Goal: Transaction & Acquisition: Obtain resource

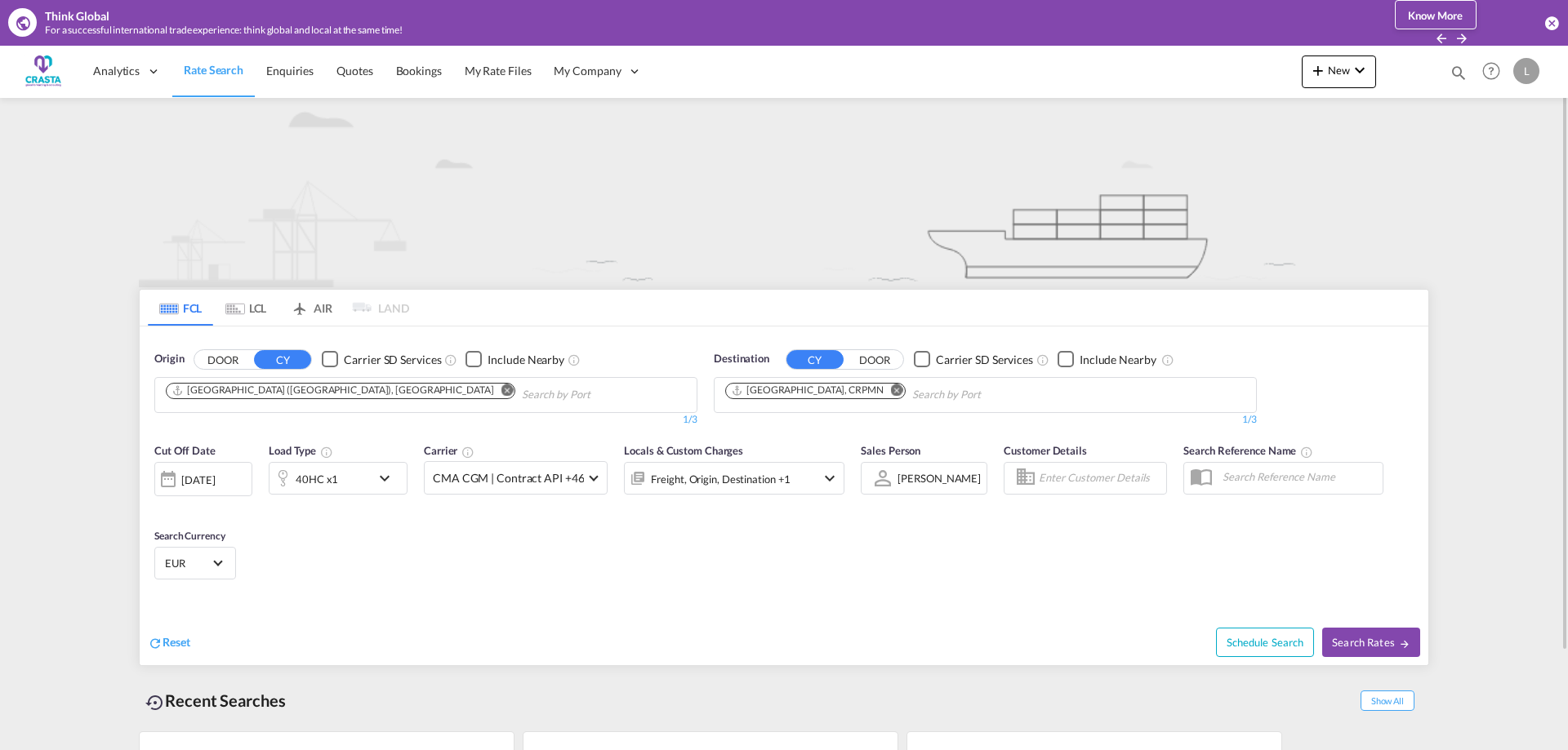
click at [891, 387] on md-icon "Remove" at bounding box center [897, 389] width 12 height 12
type input "caacupemi"
click at [501, 391] on md-icon "Remove" at bounding box center [507, 389] width 12 height 12
drag, startPoint x: 281, startPoint y: 380, endPoint x: 0, endPoint y: 376, distance: 281.0
click at [298, 395] on input "[GEOGRAPHIC_DATA]" at bounding box center [243, 395] width 155 height 27
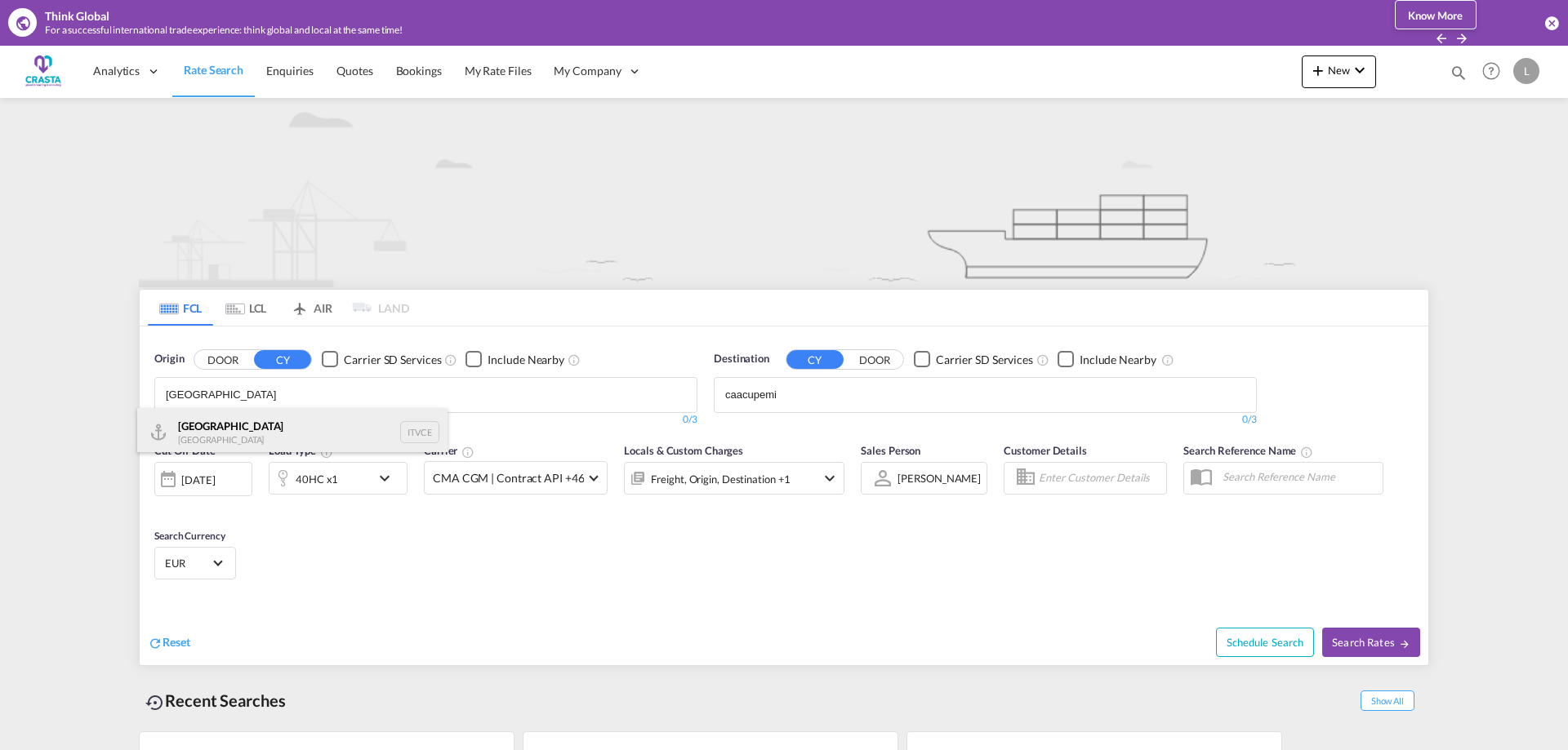
type input "[GEOGRAPHIC_DATA]"
click at [234, 426] on div "Venezia [GEOGRAPHIC_DATA] ITVCE" at bounding box center [292, 433] width 311 height 49
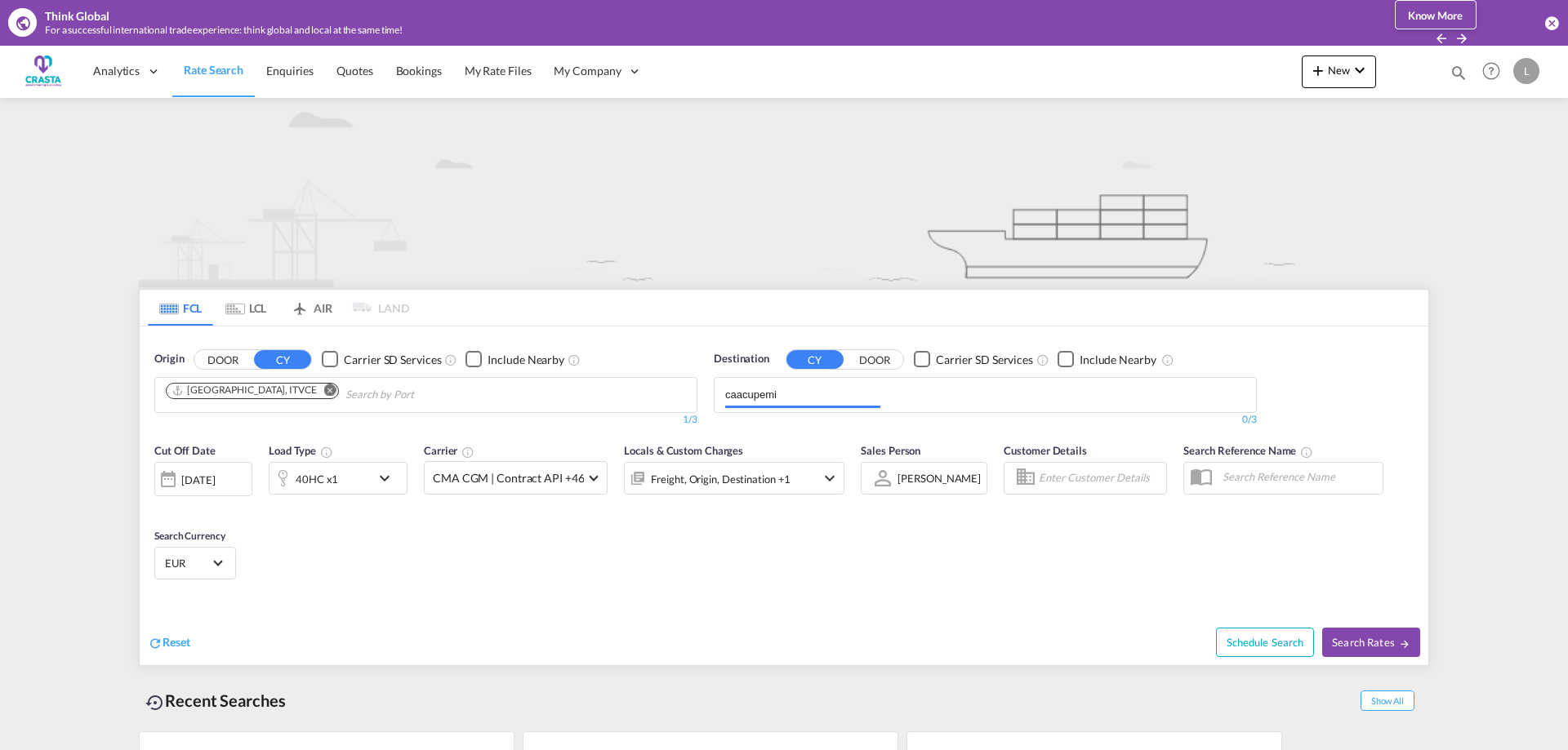
drag, startPoint x: 797, startPoint y: 396, endPoint x: 696, endPoint y: 394, distance: 101.0
click at [726, 394] on input "caacupemi" at bounding box center [803, 395] width 155 height 27
click at [775, 402] on input "caacupemi" at bounding box center [803, 395] width 155 height 27
drag, startPoint x: 803, startPoint y: 393, endPoint x: 718, endPoint y: 390, distance: 85.1
click at [726, 390] on input "caacupemi" at bounding box center [803, 395] width 155 height 27
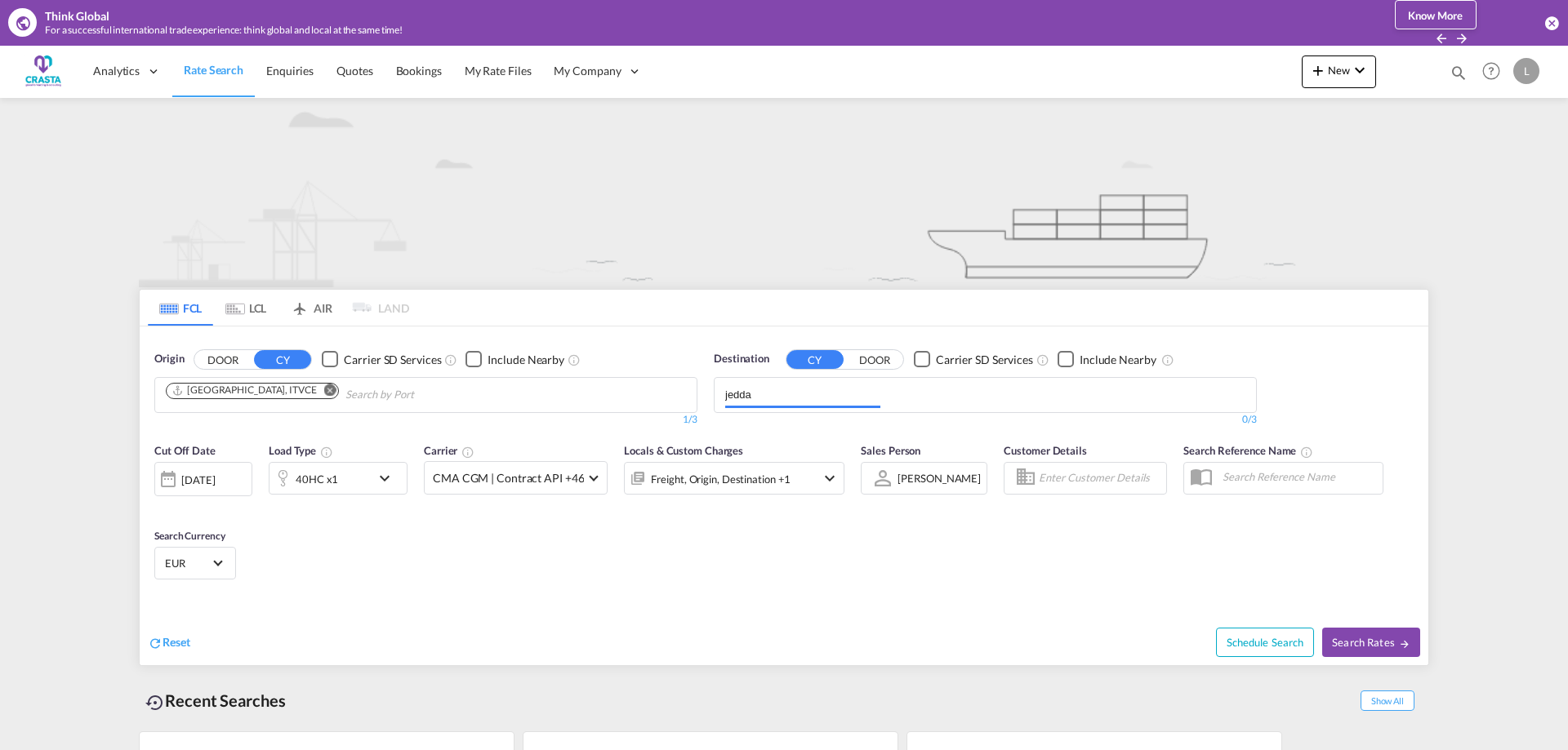
type input "jedda"
click at [802, 393] on input "jedda" at bounding box center [803, 395] width 155 height 27
click at [814, 396] on input "jedda" at bounding box center [803, 395] width 155 height 27
click at [832, 392] on input "jedda" at bounding box center [803, 395] width 155 height 27
click at [780, 434] on body "Think Global For a successful international trade experience: think global and …" at bounding box center [784, 375] width 1568 height 750
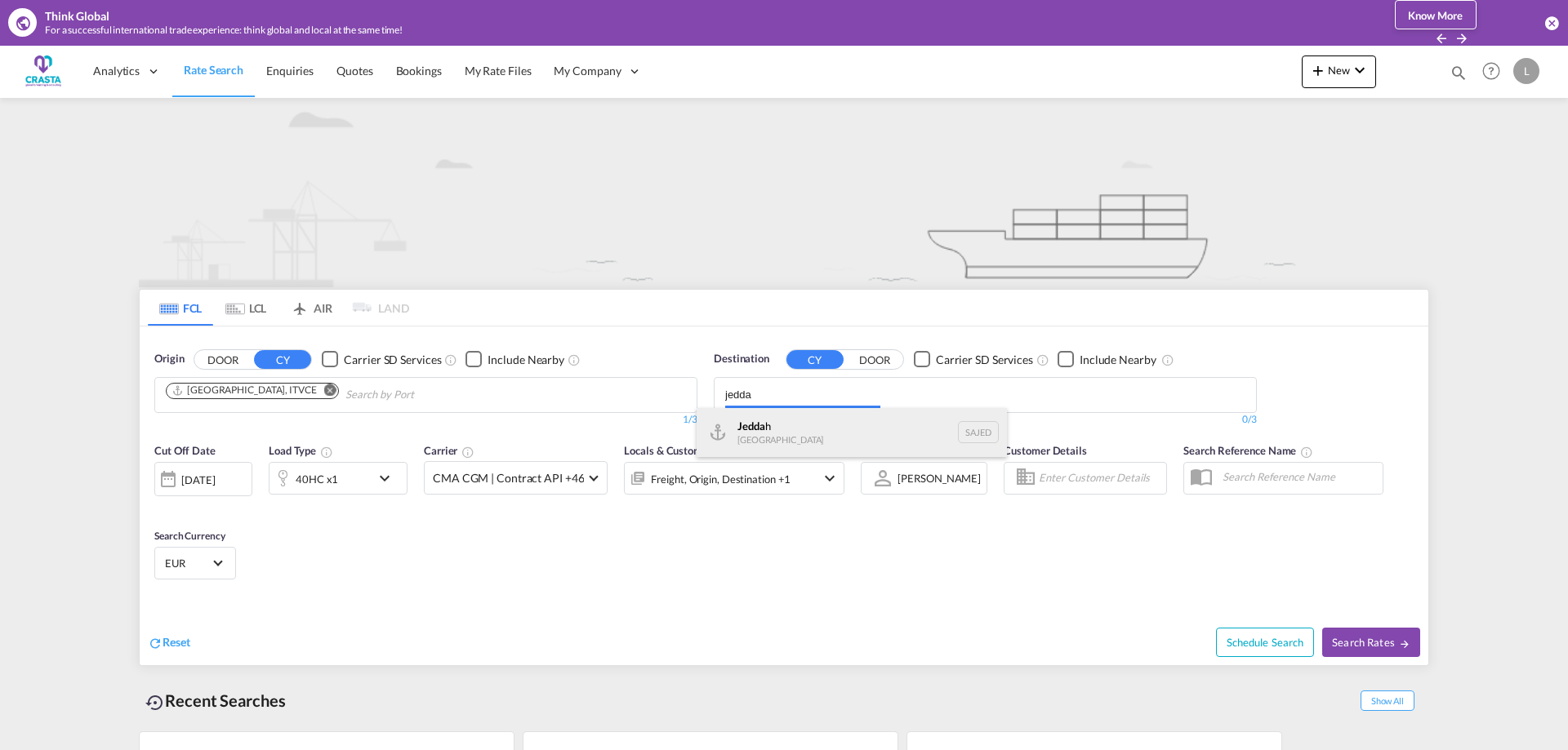
drag, startPoint x: 779, startPoint y: 399, endPoint x: 737, endPoint y: 431, distance: 52.8
click at [779, 398] on input "jedda" at bounding box center [803, 395] width 155 height 27
click at [731, 431] on div "Jedda h [GEOGRAPHIC_DATA] SAJED" at bounding box center [851, 433] width 311 height 49
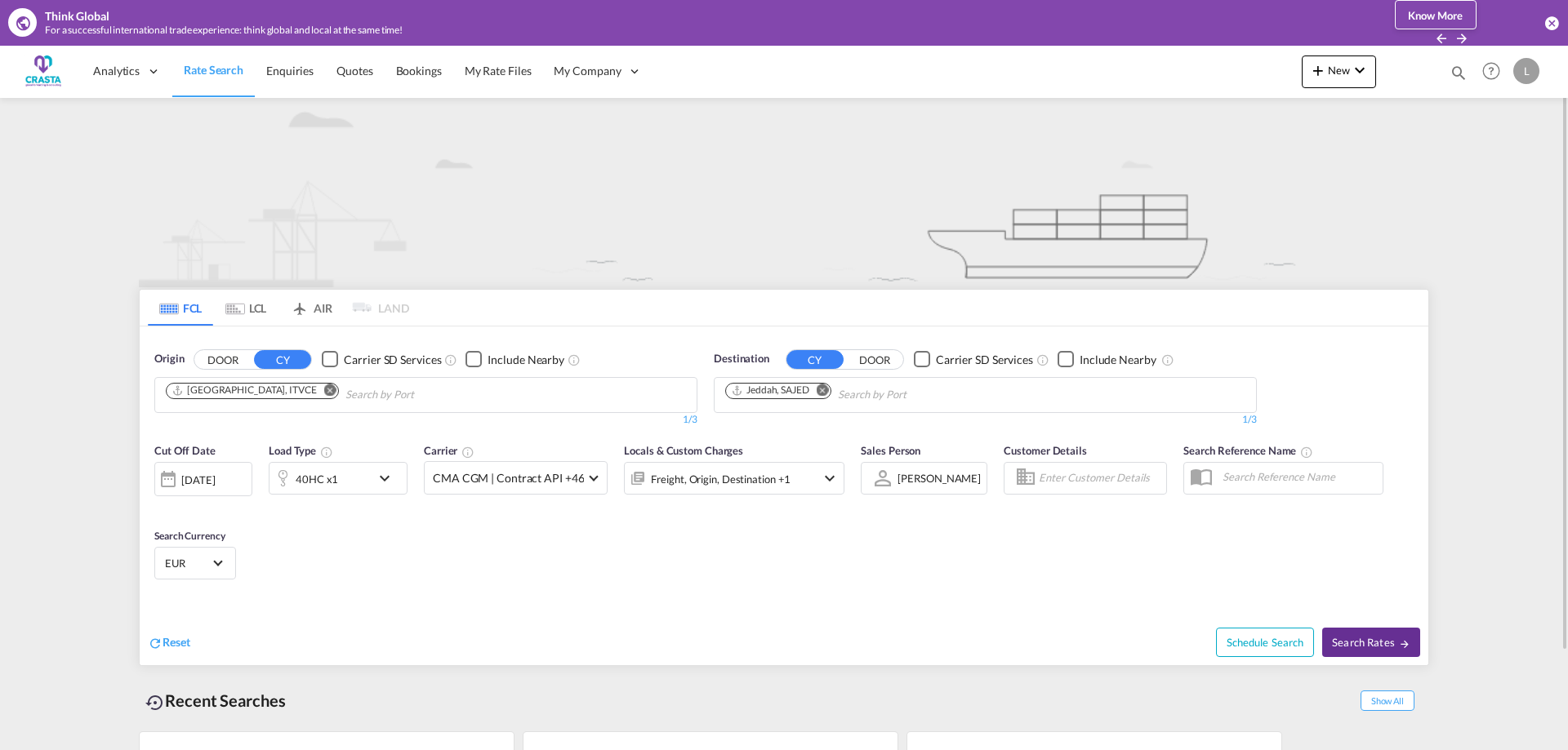
click at [1364, 638] on span "Search Rates" at bounding box center [1370, 643] width 79 height 13
type input "ITVCE to SAJED / [DATE]"
